Goal: Use online tool/utility: Utilize a website feature to perform a specific function

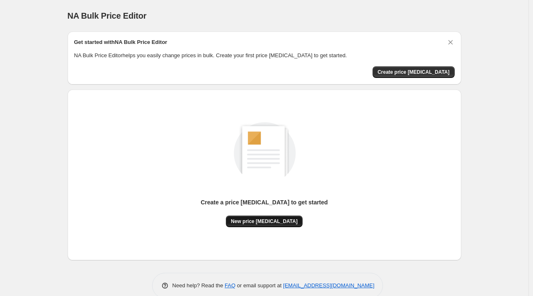
click at [285, 221] on span "New price change job" at bounding box center [264, 221] width 67 height 7
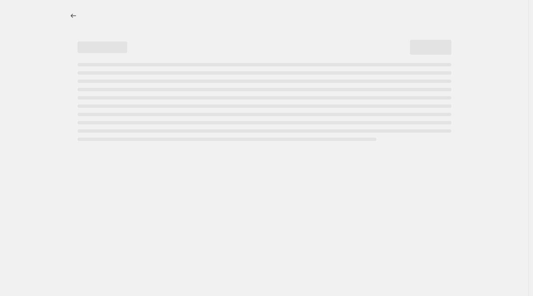
select select "percentage"
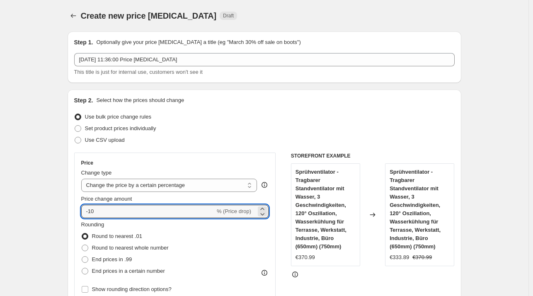
drag, startPoint x: 100, startPoint y: 212, endPoint x: 51, endPoint y: 212, distance: 48.5
paste input "35"
type input "-35"
click at [268, 140] on div "Use CSV upload" at bounding box center [264, 140] width 381 height 12
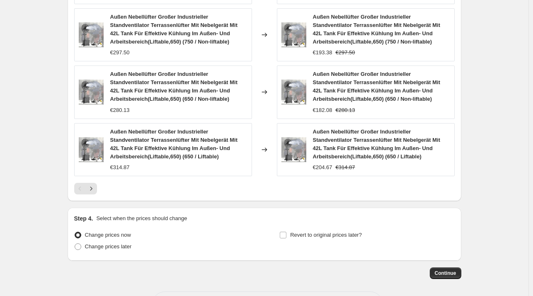
scroll to position [612, 0]
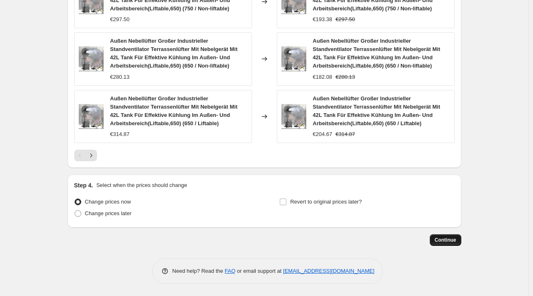
click at [451, 234] on button "Continue" at bounding box center [446, 240] width 32 height 12
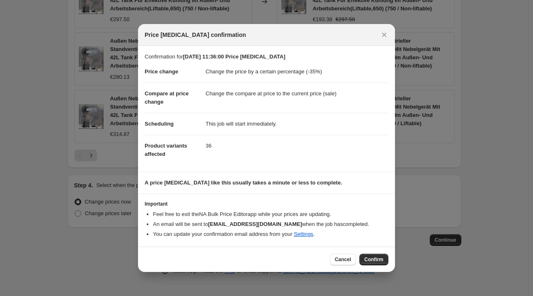
click at [368, 259] on span "Confirm" at bounding box center [373, 259] width 19 height 7
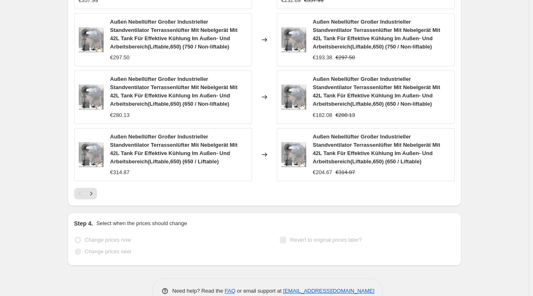
scroll to position [634, 0]
select select "percentage"
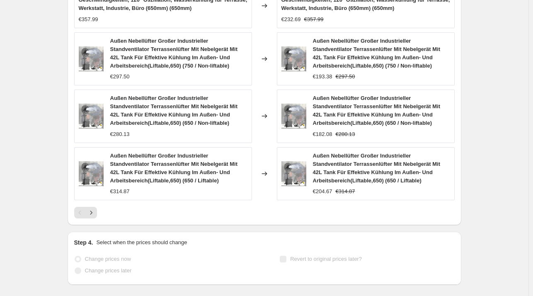
scroll to position [0, 0]
